Goal: Task Accomplishment & Management: Use online tool/utility

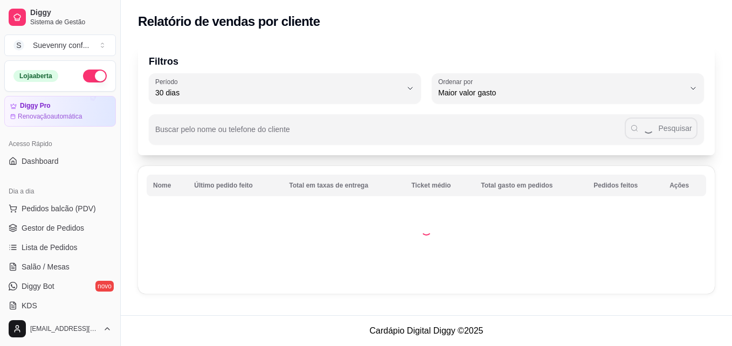
select select "30"
select select "HIGHEST_TOTAL_SPENT_WITH_ORDERS"
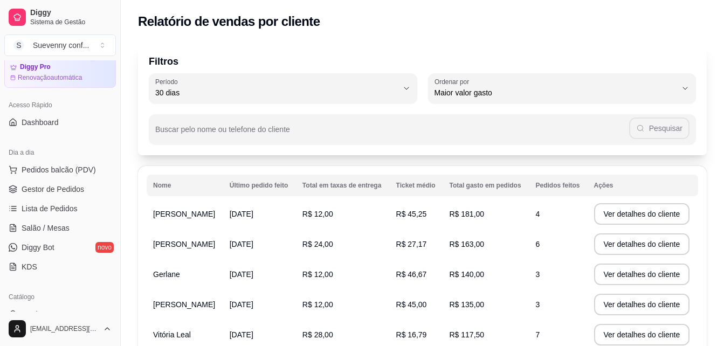
scroll to position [23, 0]
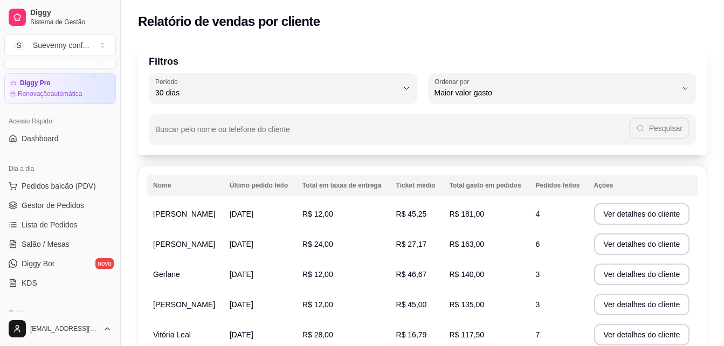
drag, startPoint x: 129, startPoint y: 101, endPoint x: 129, endPoint y: 69, distance: 31.8
click at [129, 69] on div "Filtros 30 Período Hoje Ontem 7 dias 15 dias 30 dias 45 dias 60 dias Período 30…" at bounding box center [422, 293] width 603 height 513
click at [50, 229] on span "Lista de Pedidos" at bounding box center [50, 224] width 56 height 11
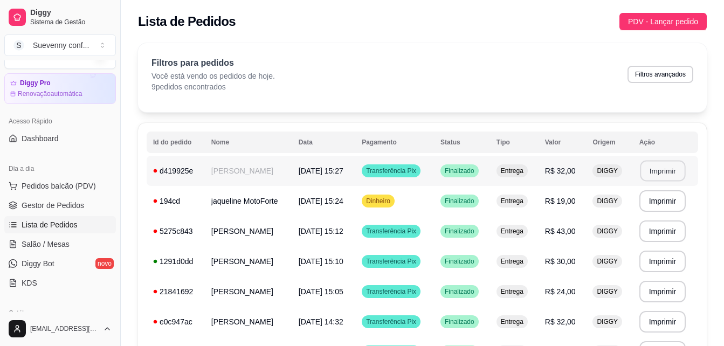
click at [655, 164] on button "Imprimir" at bounding box center [661, 171] width 45 height 21
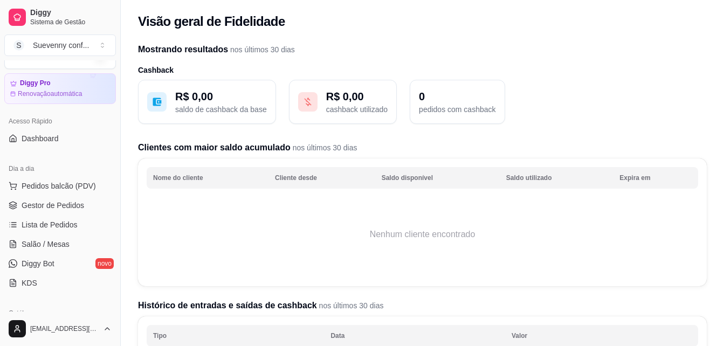
click at [338, 311] on div "Mostrando resultados nos últimos 30 dias Cashback R$ 0,00 saldo de cashback da …" at bounding box center [422, 287] width 603 height 501
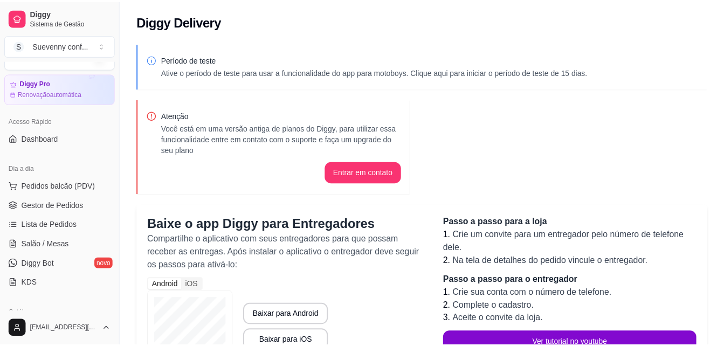
scroll to position [277, 0]
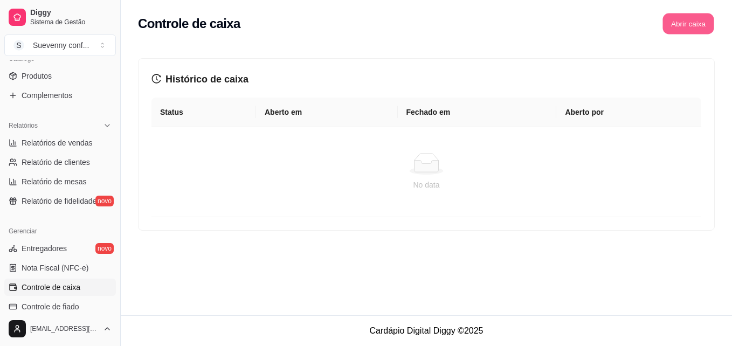
click at [697, 22] on button "Abrir caixa" at bounding box center [687, 23] width 51 height 21
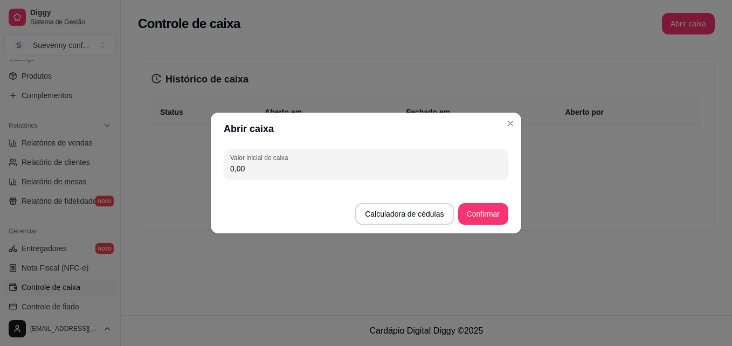
click at [363, 169] on input "0,00" at bounding box center [366, 168] width 272 height 11
click at [454, 210] on footer "Calculadora de cédulas Confirmar" at bounding box center [366, 209] width 310 height 50
click at [469, 207] on button "Confirmar" at bounding box center [482, 214] width 49 height 21
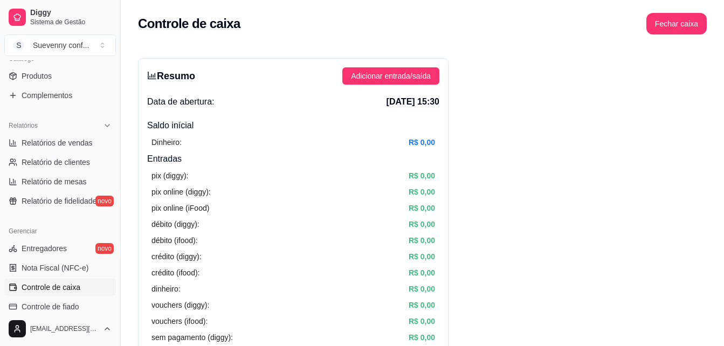
drag, startPoint x: 531, startPoint y: 85, endPoint x: 541, endPoint y: 141, distance: 56.4
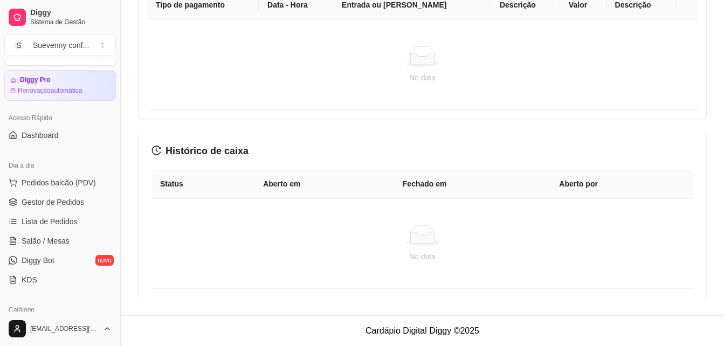
scroll to position [27, 0]
click at [44, 218] on span "Lista de Pedidos" at bounding box center [50, 219] width 56 height 11
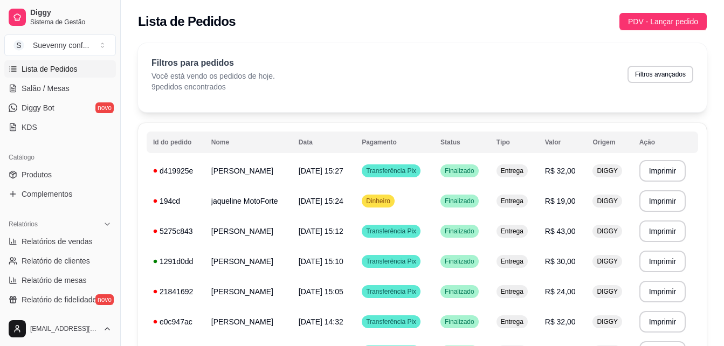
scroll to position [188, 0]
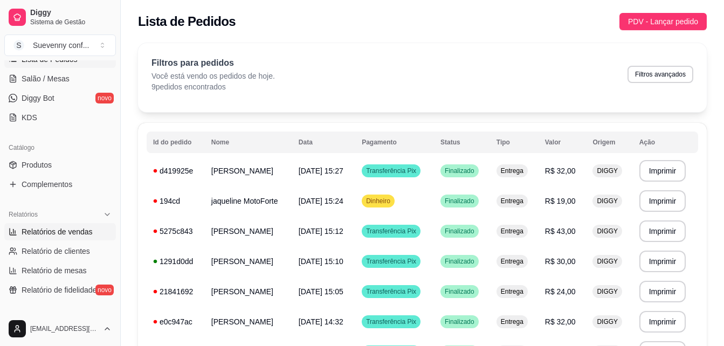
click at [69, 234] on span "Relatórios de vendas" at bounding box center [57, 231] width 71 height 11
select select "ALL"
select select "0"
